Goal: Information Seeking & Learning: Find specific fact

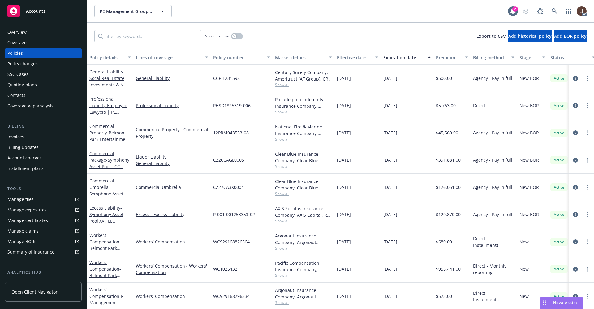
click at [294, 24] on div "Show inactive Export to CSV Add historical policy Add BOR policy" at bounding box center [340, 36] width 507 height 27
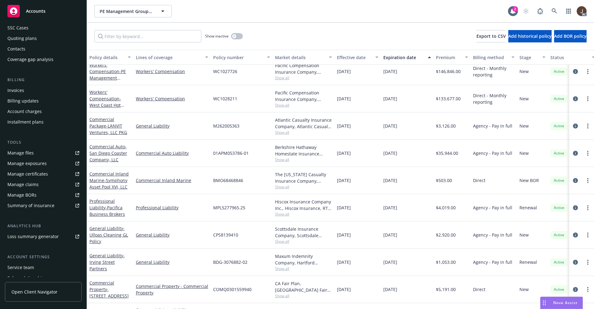
scroll to position [84, 0]
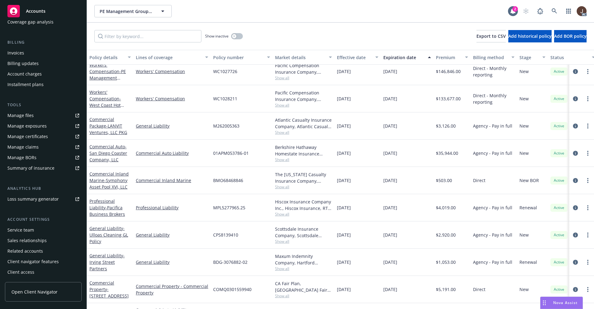
click at [26, 252] on div "Related accounts" at bounding box center [25, 251] width 36 height 10
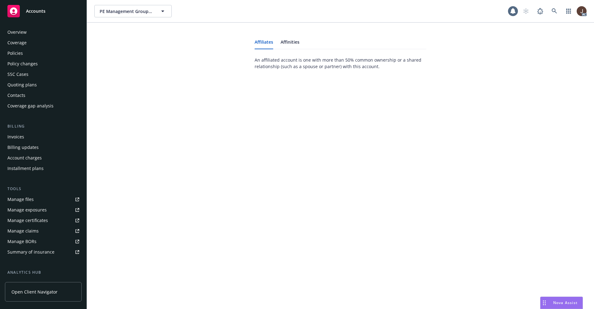
scroll to position [84, 0]
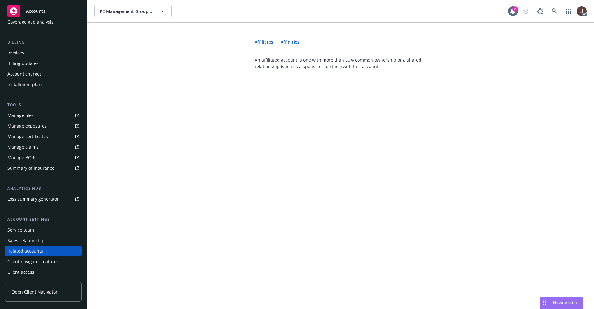
click at [290, 41] on link "Affinities" at bounding box center [290, 44] width 19 height 9
click at [266, 41] on link "Affiliates" at bounding box center [264, 44] width 19 height 9
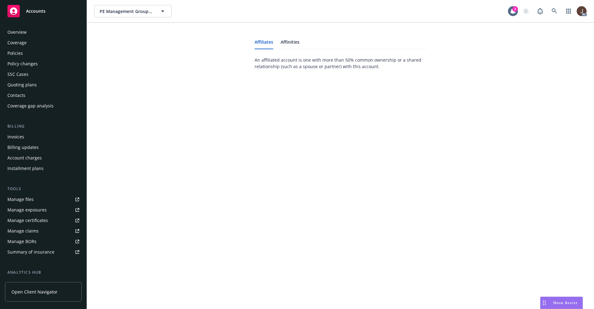
click at [14, 74] on div "SSC Cases" at bounding box center [17, 74] width 21 height 10
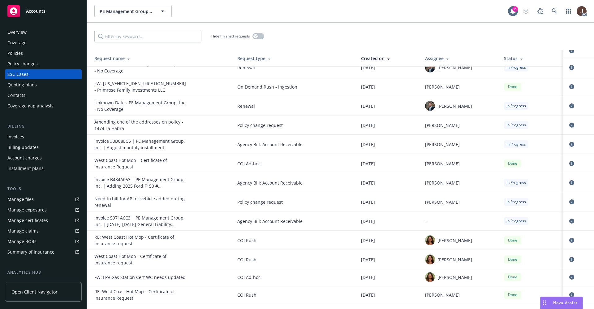
scroll to position [139, 0]
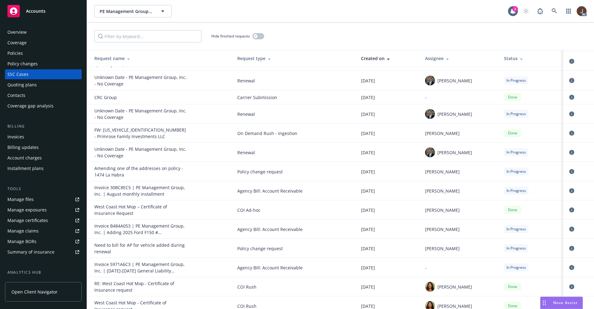
click at [569, 78] on icon "circleInformation" at bounding box center [571, 80] width 5 height 5
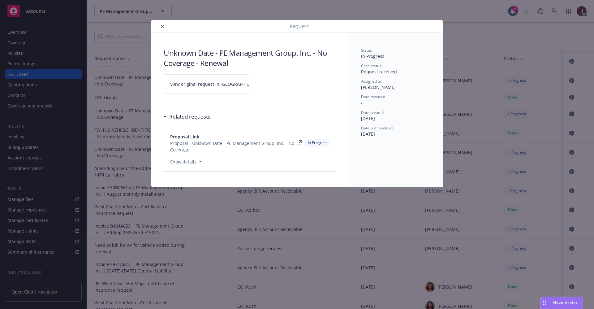
click at [162, 26] on icon "close" at bounding box center [163, 26] width 4 height 4
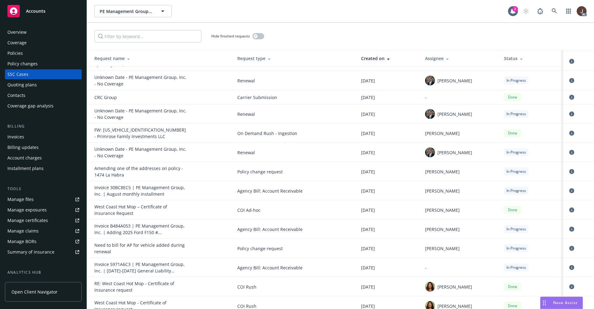
click at [292, 26] on div "Hide finished requests" at bounding box center [340, 36] width 507 height 27
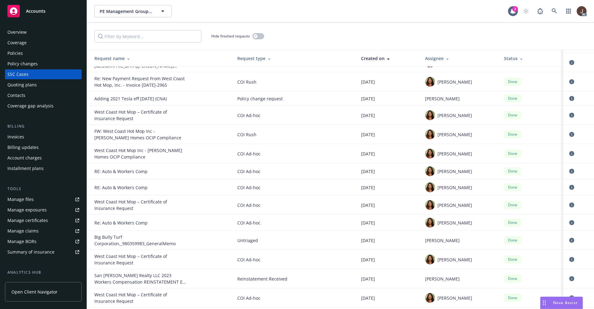
scroll to position [16803, 0]
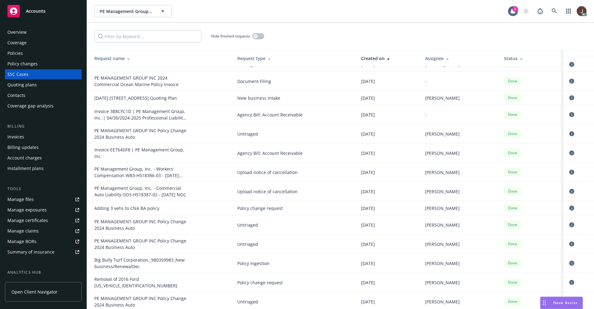
click at [569, 261] on icon "circleInformation" at bounding box center [571, 263] width 5 height 5
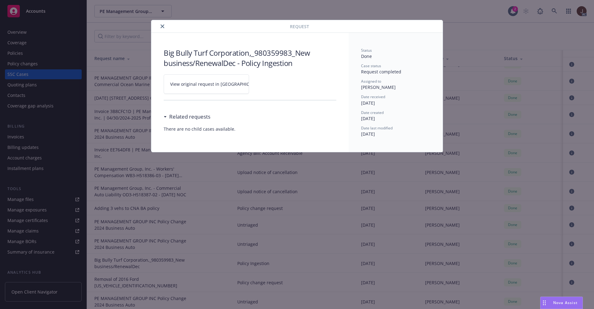
click at [163, 27] on icon "close" at bounding box center [163, 26] width 4 height 4
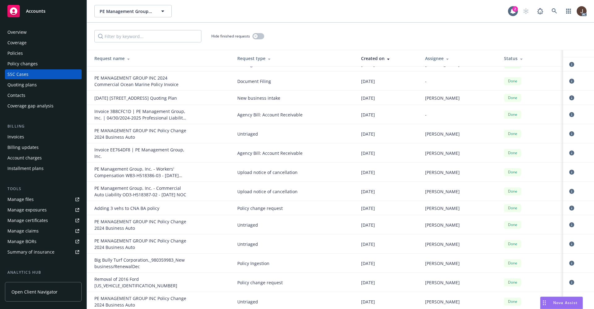
click at [361, 37] on div "Hide finished requests" at bounding box center [340, 36] width 492 height 12
click at [15, 54] on div "Policies" at bounding box center [14, 53] width 15 height 10
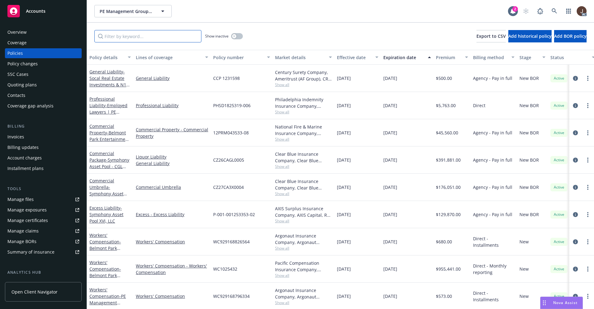
click at [132, 36] on input "Filter by keyword..." at bounding box center [147, 36] width 107 height 12
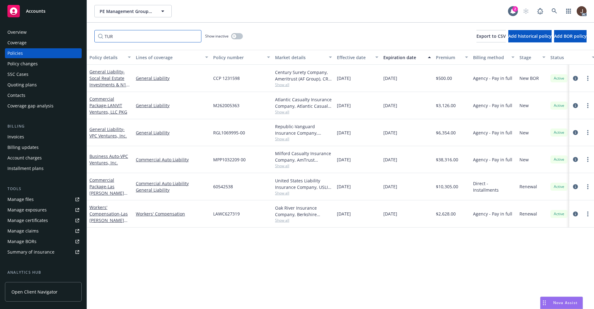
type input "TUR"
click at [288, 30] on div "TUR Show inactive Export to CSV Add historical policy Add BOR policy" at bounding box center [340, 36] width 507 height 27
click at [560, 303] on span "Nova Assist" at bounding box center [565, 302] width 24 height 5
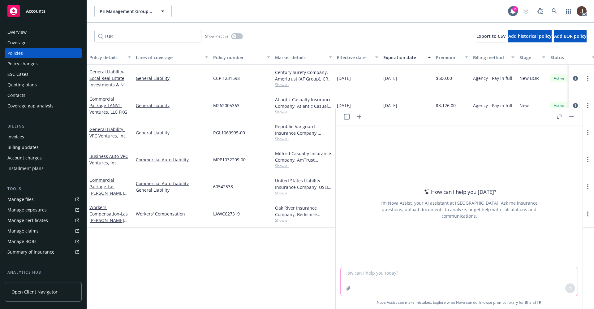
click at [362, 269] on textarea at bounding box center [459, 281] width 237 height 28
type textarea "[PERSON_NAME] Turf LLC"
click at [568, 289] on button at bounding box center [570, 288] width 10 height 10
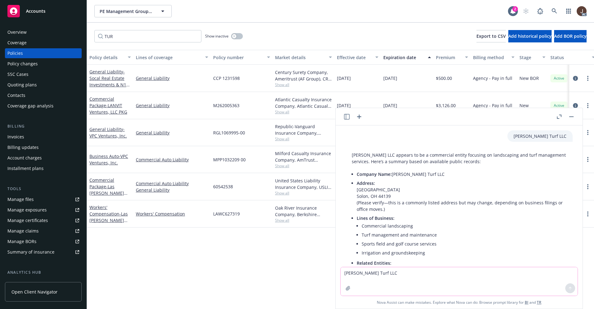
drag, startPoint x: 357, startPoint y: 190, endPoint x: 406, endPoint y: 192, distance: 48.9
click at [406, 192] on p "Address: [STREET_ADDRESS] (Please verify—this is a commonly listed address but …" at bounding box center [462, 196] width 210 height 32
copy p "[GEOGRAPHIC_DATA]"
click at [556, 10] on icon at bounding box center [554, 10] width 5 height 5
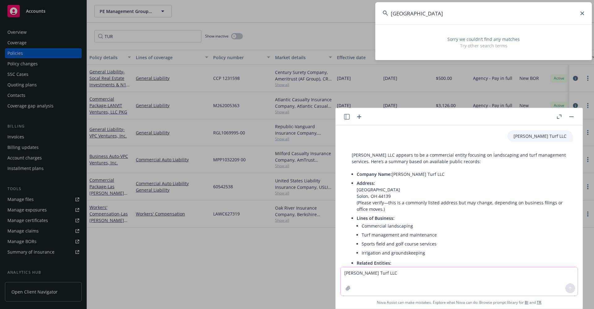
type input "[GEOGRAPHIC_DATA]"
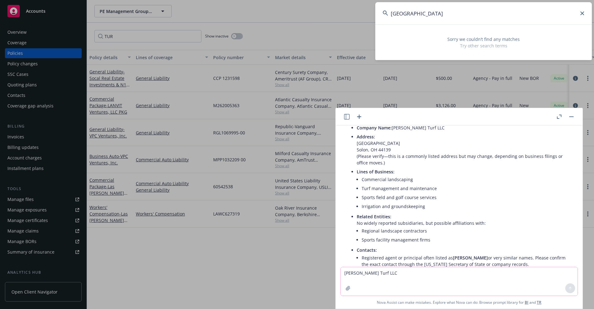
scroll to position [93, 0]
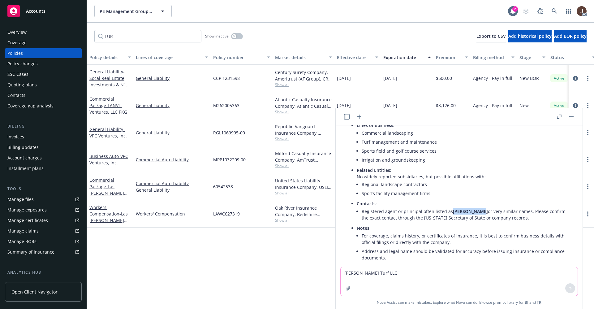
drag, startPoint x: 451, startPoint y: 212, endPoint x: 478, endPoint y: 211, distance: 26.9
click at [478, 211] on li "Registered agent or principal often listed as [PERSON_NAME] or very similar nam…" at bounding box center [464, 214] width 205 height 15
copy span "[PERSON_NAME]"
click at [556, 11] on icon at bounding box center [555, 11] width 6 height 6
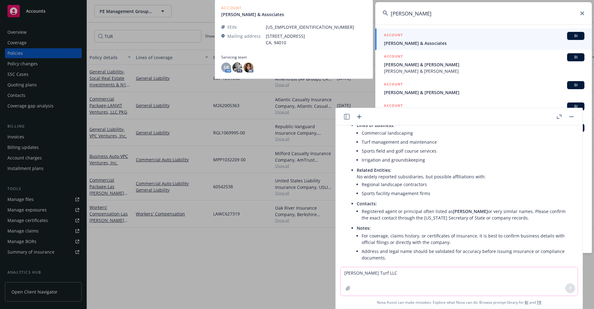
type input "[PERSON_NAME]"
click at [425, 45] on span "[PERSON_NAME] & Associates" at bounding box center [484, 43] width 201 height 6
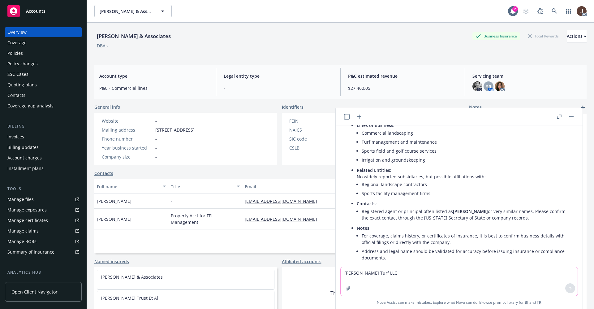
click at [20, 85] on div "Quoting plans" at bounding box center [21, 85] width 29 height 10
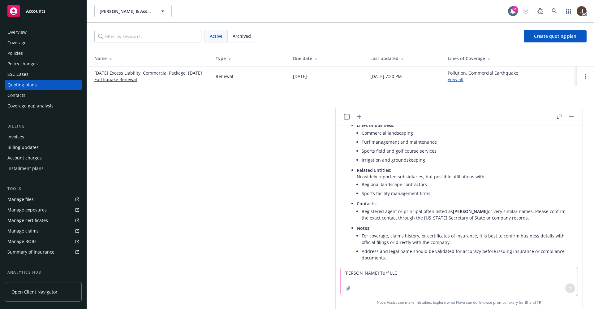
click at [200, 140] on div "[PERSON_NAME] & Associates [PERSON_NAME] & Associates 2 AC Active Archived Crea…" at bounding box center [340, 154] width 507 height 309
click at [201, 140] on div "[PERSON_NAME] & Associates [PERSON_NAME] & Associates 2 AC Active Archived Crea…" at bounding box center [340, 154] width 507 height 309
click at [19, 32] on div "Overview" at bounding box center [16, 32] width 19 height 10
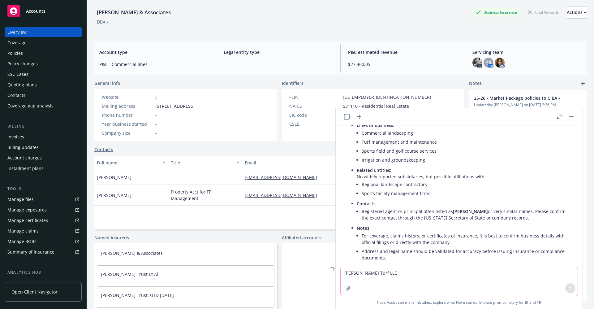
click at [14, 53] on div "Policies" at bounding box center [14, 53] width 15 height 10
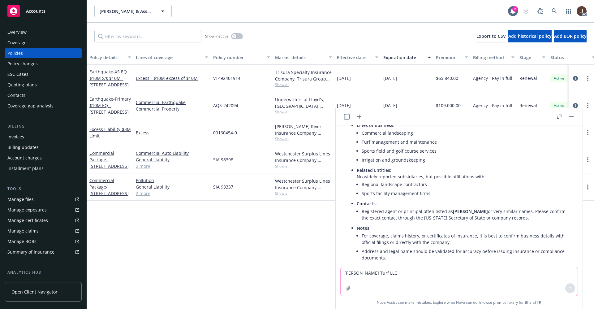
click at [236, 242] on div "Policy details Lines of coverage Policy number Market details Effective date Ex…" at bounding box center [340, 179] width 507 height 259
click at [573, 115] on button "button" at bounding box center [571, 116] width 7 height 7
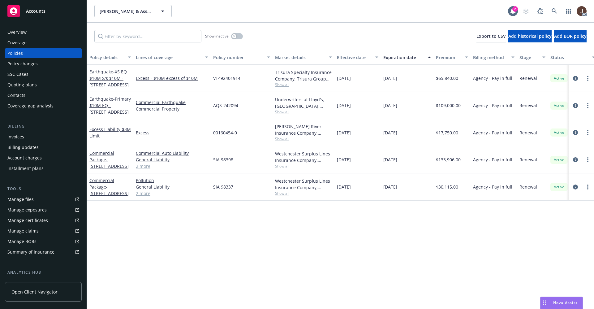
click at [384, 230] on div "Policy details Lines of coverage Policy number Market details Effective date Ex…" at bounding box center [340, 179] width 507 height 259
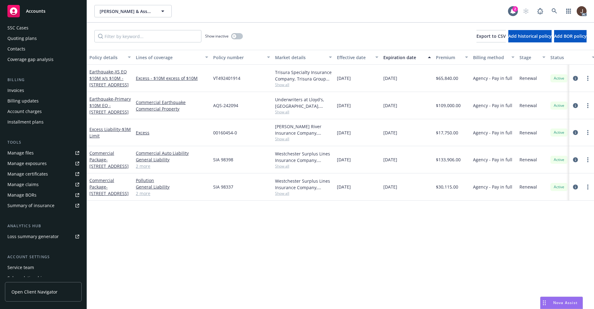
scroll to position [84, 0]
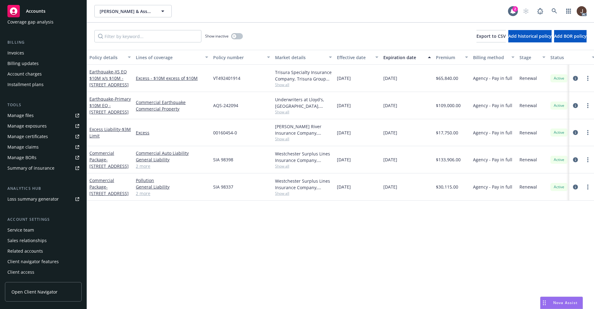
click at [27, 253] on div "Related accounts" at bounding box center [25, 251] width 36 height 10
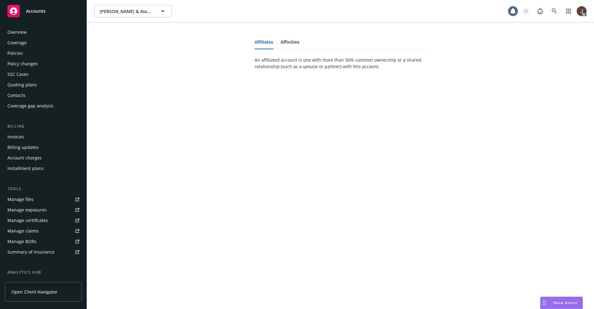
scroll to position [84, 0]
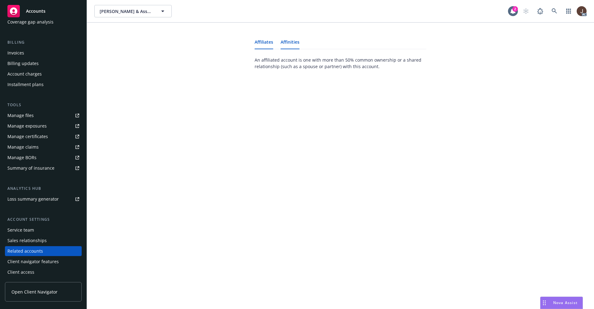
click at [296, 40] on link "Affinities" at bounding box center [290, 44] width 19 height 9
click at [262, 41] on link "Affiliates" at bounding box center [264, 44] width 19 height 9
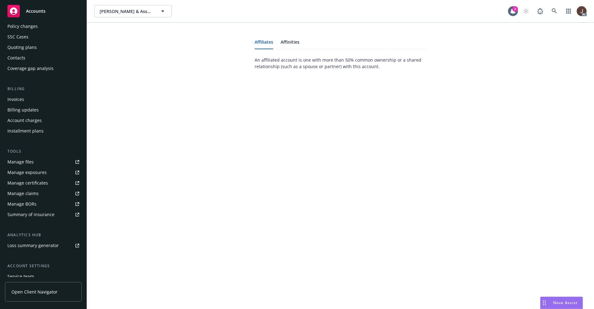
click at [23, 162] on div "Manage files" at bounding box center [20, 162] width 26 height 10
click at [393, 145] on div "[PERSON_NAME] & Associates [PERSON_NAME] & Associates 2 AC Affiliates Affinitie…" at bounding box center [340, 154] width 507 height 309
click at [557, 11] on icon at bounding box center [555, 11] width 6 height 6
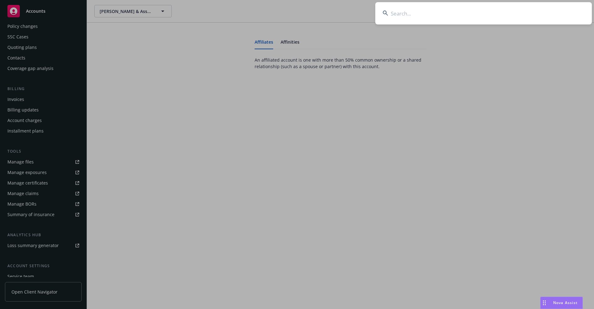
type input "[PERSON_NAME]"
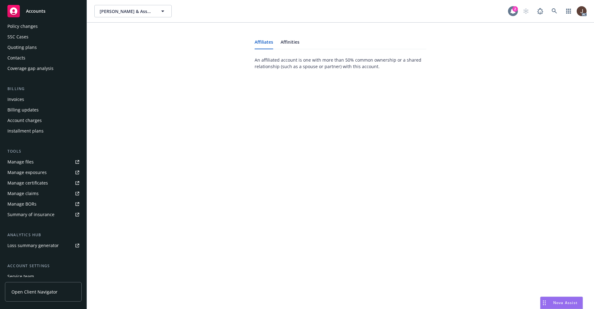
click at [515, 10] on div "2" at bounding box center [515, 9] width 6 height 6
click at [323, 113] on div "[PERSON_NAME] & Associates [PERSON_NAME] & Associates 2 AC Affiliates Affinitie…" at bounding box center [340, 154] width 507 height 309
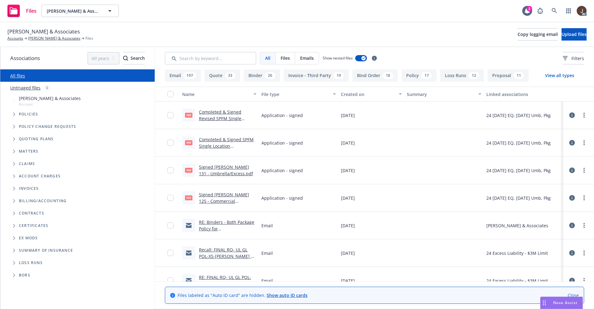
click at [238, 138] on link "Completed & Signed SPFM Single Location Supplementalk - 150 W 3rd Ave., SM, CA.…" at bounding box center [226, 148] width 55 height 25
click at [157, 27] on div "Michael J Ryan & Associates Accounts Michael J Ryan & Associates Files Copy log…" at bounding box center [297, 34] width 594 height 25
